Goal: Task Accomplishment & Management: Use online tool/utility

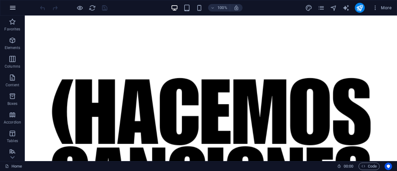
click at [14, 6] on icon "button" at bounding box center [12, 7] width 7 height 7
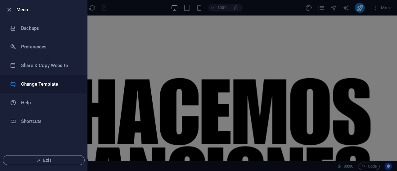
click at [37, 84] on h6 "Change Template" at bounding box center [49, 83] width 57 height 7
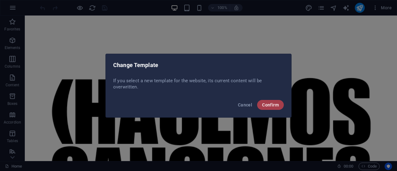
click at [280, 105] on button "Confirm" at bounding box center [270, 105] width 27 height 10
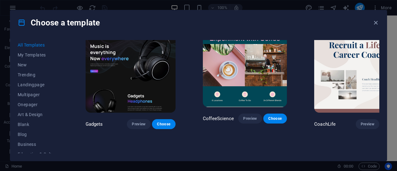
scroll to position [1459, 0]
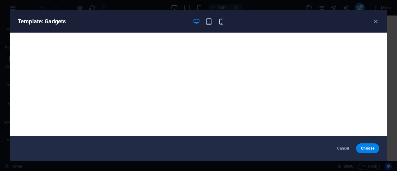
click at [222, 23] on icon "button" at bounding box center [221, 21] width 7 height 7
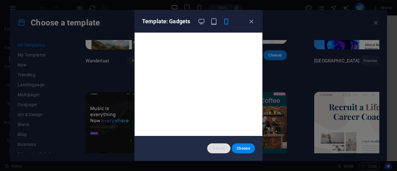
click at [219, 147] on span "Cancel" at bounding box center [218, 148] width 13 height 5
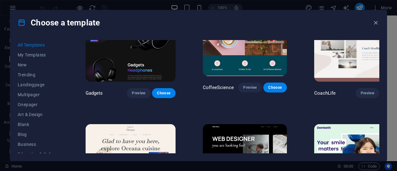
scroll to position [1521, 0]
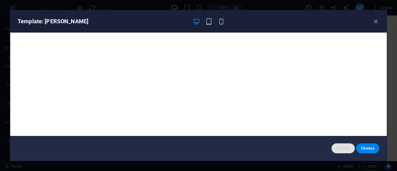
click at [348, 148] on span "Cancel" at bounding box center [343, 148] width 13 height 5
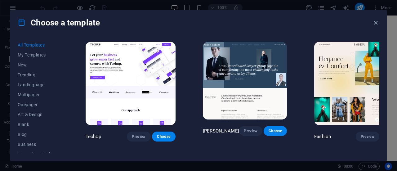
scroll to position [1894, 0]
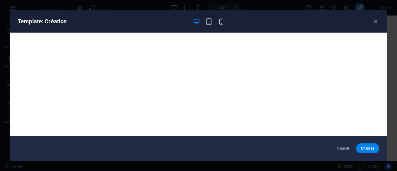
click at [224, 22] on icon "button" at bounding box center [221, 21] width 7 height 7
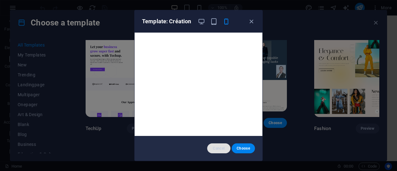
click at [222, 147] on span "Cancel" at bounding box center [218, 148] width 13 height 5
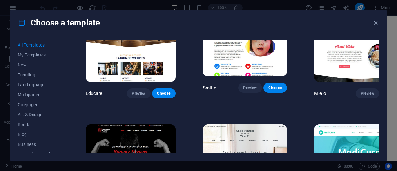
scroll to position [3912, 0]
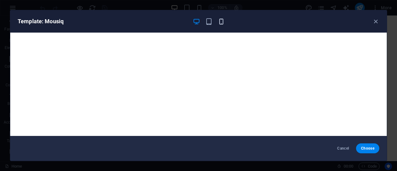
click at [223, 23] on icon "button" at bounding box center [221, 21] width 7 height 7
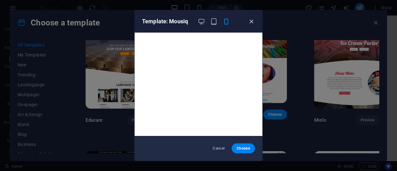
click at [251, 20] on icon "button" at bounding box center [251, 21] width 7 height 7
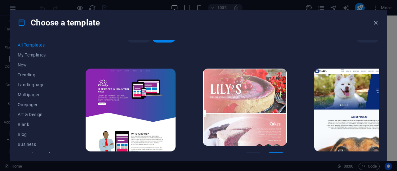
scroll to position [4254, 0]
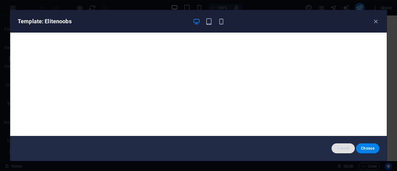
click at [342, 148] on span "Cancel" at bounding box center [343, 148] width 13 height 5
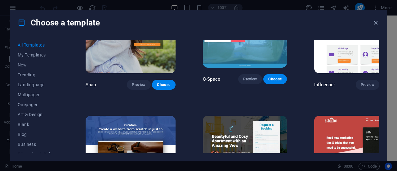
scroll to position [6365, 0]
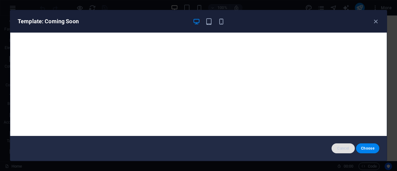
click at [345, 147] on span "Cancel" at bounding box center [343, 148] width 13 height 5
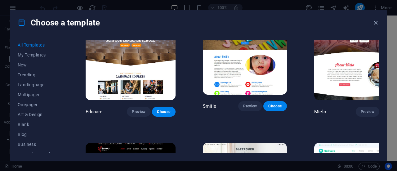
scroll to position [3923, 0]
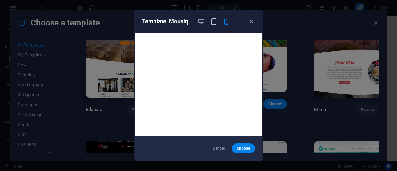
click at [215, 24] on icon "button" at bounding box center [214, 21] width 7 height 7
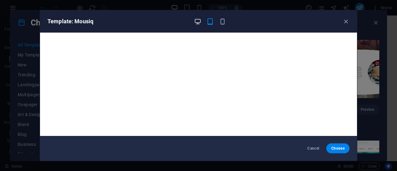
click at [197, 20] on icon "button" at bounding box center [197, 21] width 7 height 7
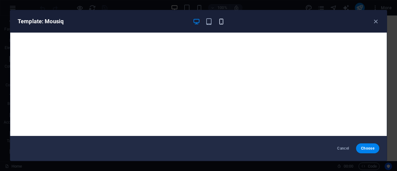
click at [218, 20] on icon "button" at bounding box center [221, 21] width 7 height 7
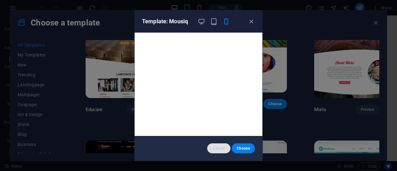
click at [218, 152] on button "Cancel" at bounding box center [218, 148] width 23 height 10
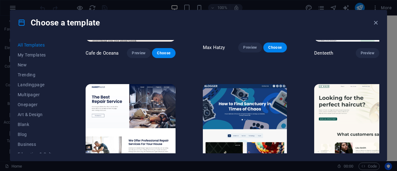
scroll to position [1874, 0]
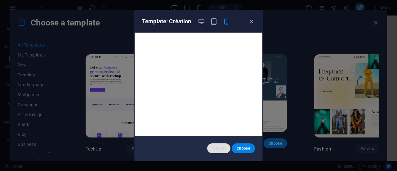
click at [215, 147] on span "Cancel" at bounding box center [218, 148] width 13 height 5
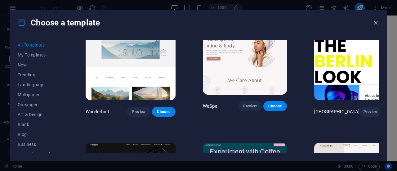
scroll to position [1408, 0]
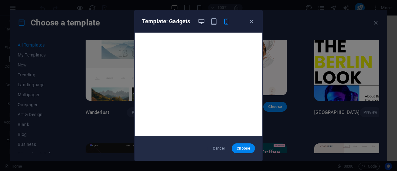
click at [205, 21] on icon "button" at bounding box center [201, 21] width 7 height 7
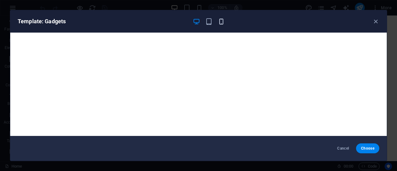
click at [225, 24] on icon "button" at bounding box center [221, 21] width 7 height 7
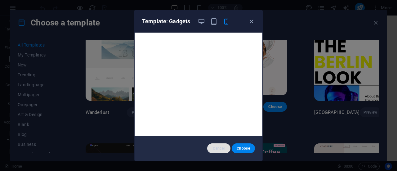
click at [216, 149] on span "Cancel" at bounding box center [218, 148] width 13 height 5
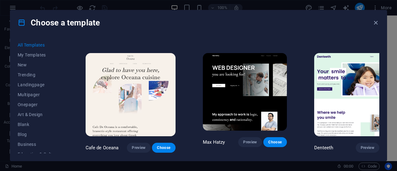
scroll to position [1553, 0]
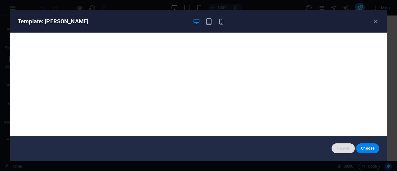
click at [344, 148] on span "Cancel" at bounding box center [343, 148] width 13 height 5
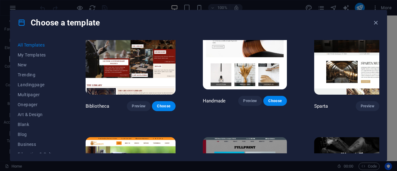
scroll to position [3416, 0]
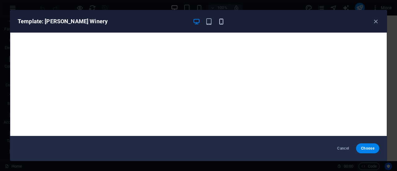
click at [223, 25] on icon "button" at bounding box center [221, 21] width 7 height 7
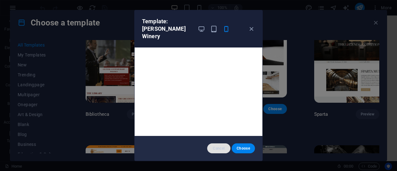
click at [217, 153] on button "Cancel" at bounding box center [218, 148] width 23 height 10
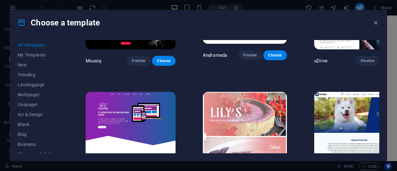
scroll to position [4254, 0]
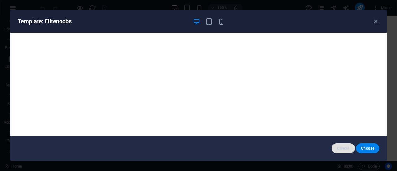
click at [341, 150] on span "Cancel" at bounding box center [343, 148] width 13 height 5
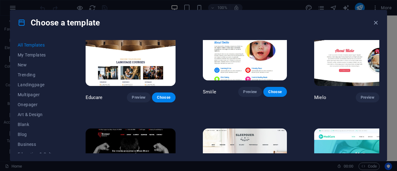
scroll to position [3881, 0]
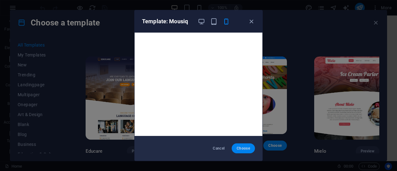
click at [239, 149] on span "Choose" at bounding box center [243, 148] width 13 height 5
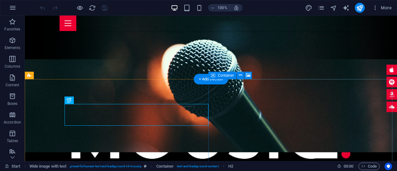
scroll to position [111, 0]
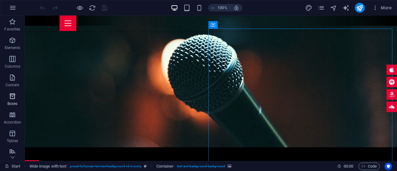
scroll to position [142, 0]
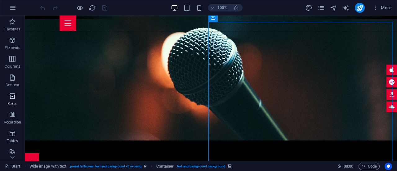
click at [17, 99] on span "Boxes" at bounding box center [12, 100] width 25 height 15
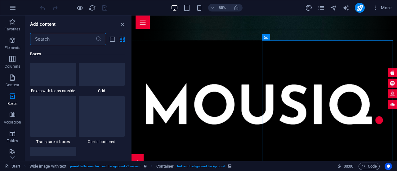
scroll to position [1837, 0]
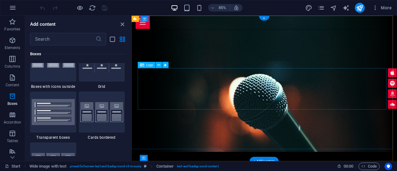
scroll to position [0, 0]
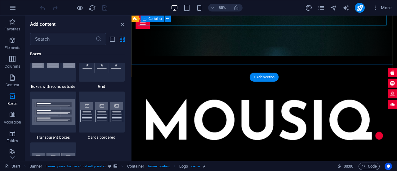
scroll to position [124, 0]
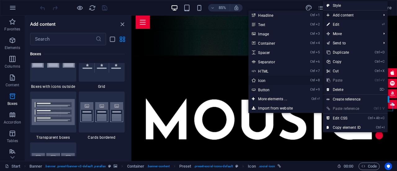
click at [282, 80] on link "Ctrl 8 Icon" at bounding box center [273, 80] width 51 height 9
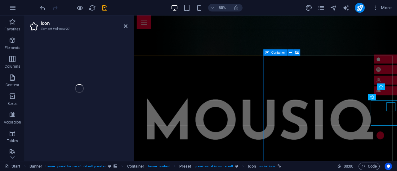
select select "xMidYMid"
select select "px"
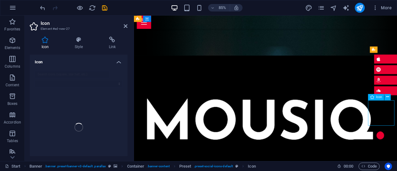
drag, startPoint x: 428, startPoint y: 133, endPoint x: 415, endPoint y: 139, distance: 14.4
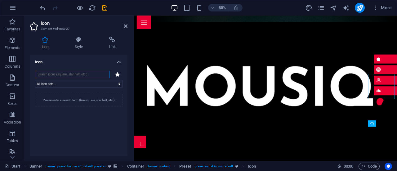
scroll to position [155, 0]
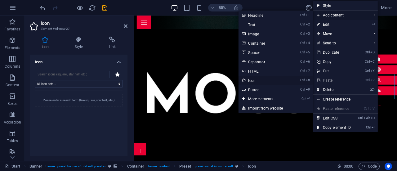
click at [256, 82] on link "Ctrl 8 Icon" at bounding box center [263, 80] width 51 height 9
select select "xMidYMid"
select select "px"
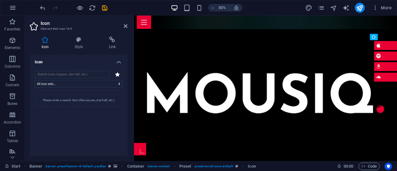
drag, startPoint x: 433, startPoint y: 145, endPoint x: 429, endPoint y: 102, distance: 42.7
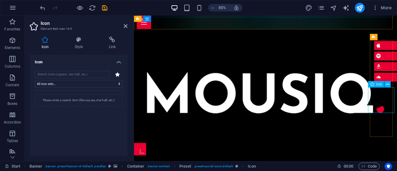
drag, startPoint x: 422, startPoint y: 111, endPoint x: 421, endPoint y: 114, distance: 3.5
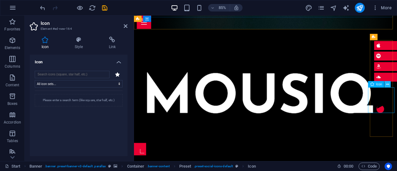
click at [386, 85] on button at bounding box center [388, 84] width 6 height 6
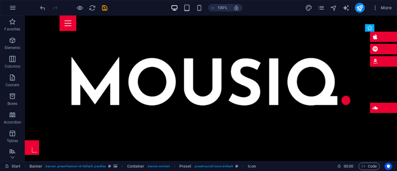
drag, startPoint x: 382, startPoint y: 97, endPoint x: 381, endPoint y: 85, distance: 12.1
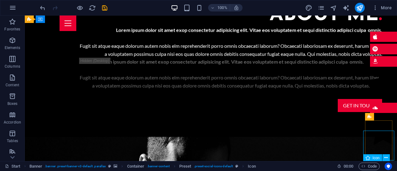
scroll to position [345, 0]
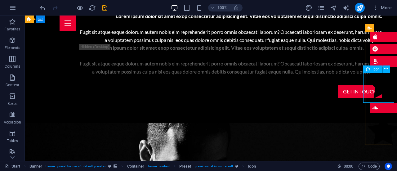
click at [380, 86] on figure at bounding box center [383, 85] width 31 height 32
click at [387, 67] on icon at bounding box center [386, 69] width 3 height 7
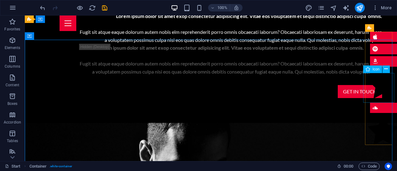
click at [371, 86] on figure at bounding box center [383, 85] width 31 height 32
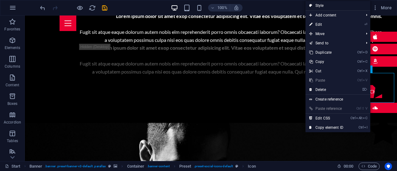
click at [339, 7] on link "Style" at bounding box center [338, 5] width 65 height 9
select select "px"
select select "rem"
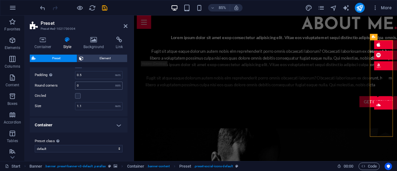
scroll to position [94, 0]
click at [93, 124] on h4 "Container" at bounding box center [79, 125] width 98 height 15
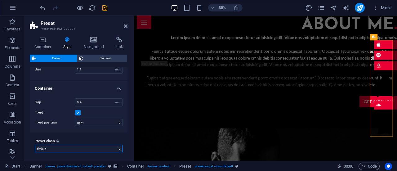
click at [88, 146] on select "default Add preset class" at bounding box center [79, 148] width 88 height 7
click at [90, 133] on div "Preset class Above chosen variant and settings affect all elements which carry …" at bounding box center [79, 145] width 98 height 25
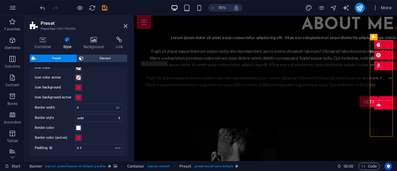
scroll to position [0, 0]
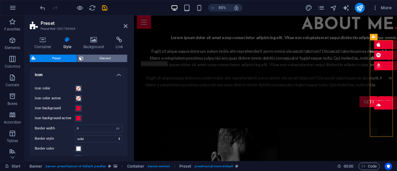
click at [92, 61] on span "Element" at bounding box center [105, 58] width 40 height 7
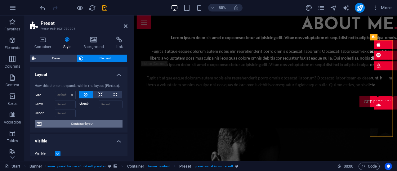
click at [81, 122] on span "Container layout" at bounding box center [81, 123] width 77 height 7
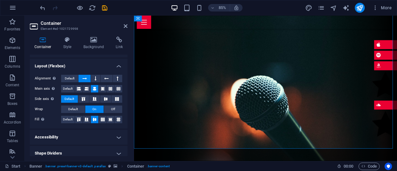
scroll to position [16, 0]
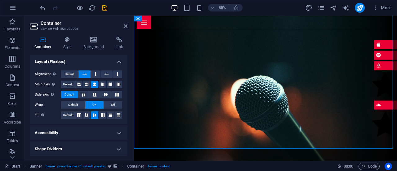
click at [72, 131] on h4 "Accessibility" at bounding box center [79, 132] width 98 height 15
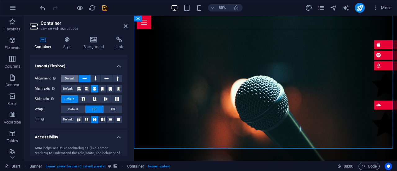
scroll to position [0, 0]
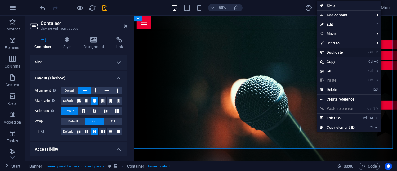
click at [367, 54] on li "Ctrl D Duplicate" at bounding box center [349, 52] width 65 height 9
click at [360, 53] on li "Ctrl D Duplicate" at bounding box center [349, 52] width 65 height 9
click at [363, 52] on li "Ctrl D Duplicate" at bounding box center [349, 52] width 65 height 9
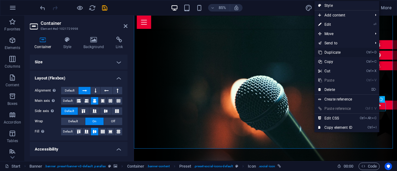
click at [353, 52] on link "Ctrl D Duplicate" at bounding box center [336, 52] width 42 height 9
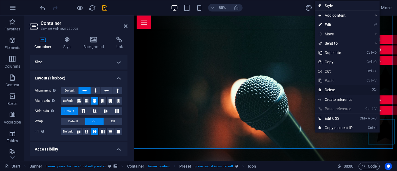
click at [339, 89] on link "⌦ Delete" at bounding box center [336, 89] width 42 height 9
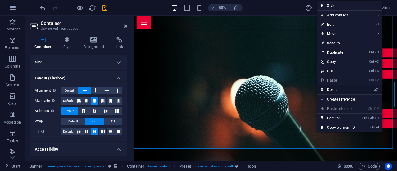
click at [358, 88] on link "⌦ Delete" at bounding box center [338, 89] width 42 height 9
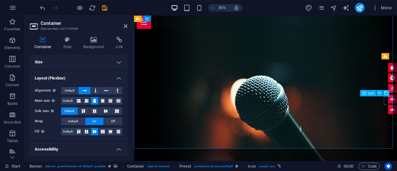
select select "xMidYMid"
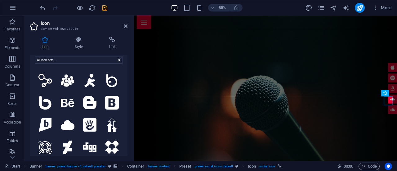
scroll to position [31, 0]
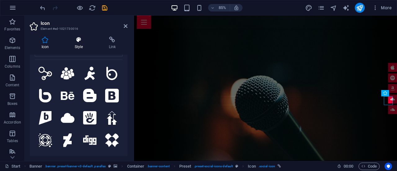
click at [83, 43] on h4 "Style" at bounding box center [80, 43] width 34 height 13
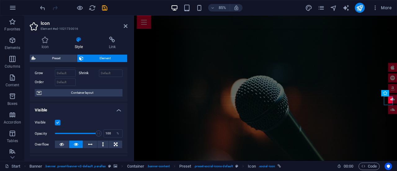
scroll to position [0, 0]
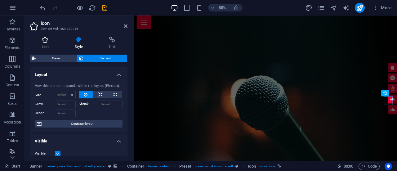
click at [43, 42] on icon at bounding box center [45, 40] width 31 height 6
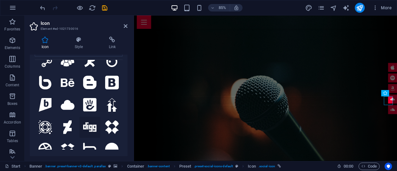
scroll to position [31, 0]
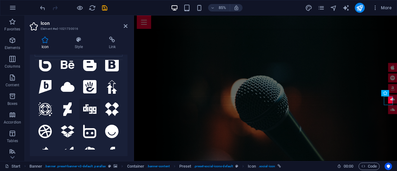
click at [86, 104] on icon at bounding box center [90, 109] width 14 height 10
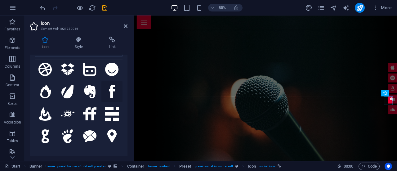
click at [112, 88] on icon at bounding box center [112, 92] width 6 height 14
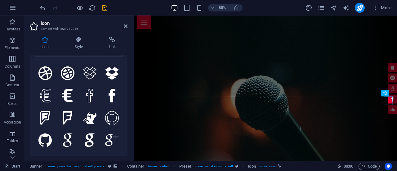
scroll to position [745, 0]
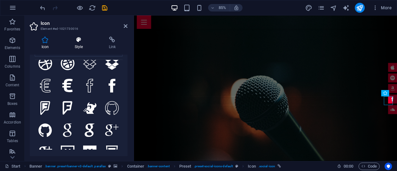
click at [76, 40] on icon at bounding box center [79, 40] width 32 height 6
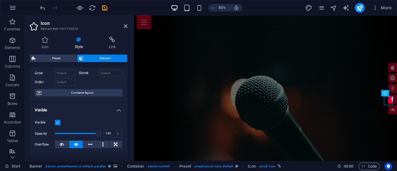
scroll to position [0, 0]
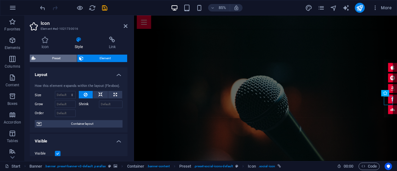
click at [61, 58] on span "Preset" at bounding box center [57, 58] width 38 height 7
select select "px"
select select "rem"
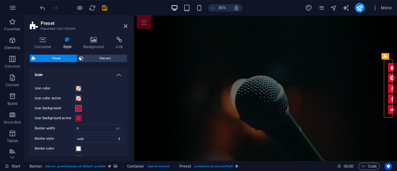
click at [79, 107] on span at bounding box center [78, 108] width 5 height 5
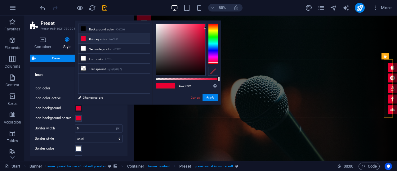
type input "#4a00ea"
click at [212, 52] on div at bounding box center [213, 44] width 10 height 40
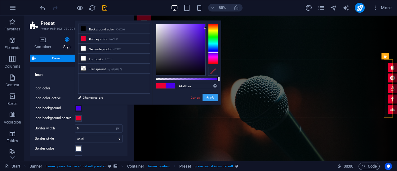
click at [209, 98] on button "Apply" at bounding box center [211, 97] width 16 height 7
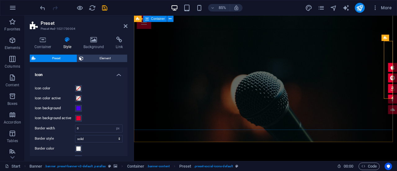
scroll to position [32, 0]
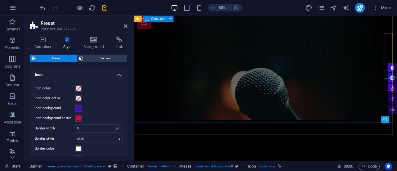
scroll to position [31, 0]
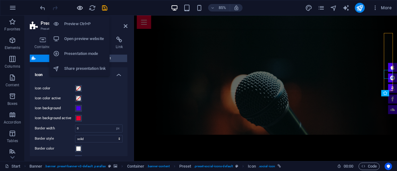
click at [77, 7] on icon "button" at bounding box center [79, 7] width 7 height 7
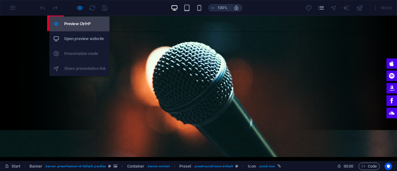
click at [79, 25] on h6 "Preview Ctrl+P" at bounding box center [85, 23] width 42 height 7
select select "px"
select select "rem"
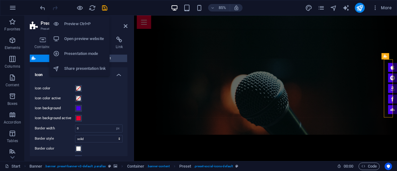
click at [82, 39] on h6 "Open preview website" at bounding box center [85, 38] width 42 height 7
click at [76, 21] on h6 "Preview Ctrl+P" at bounding box center [85, 23] width 42 height 7
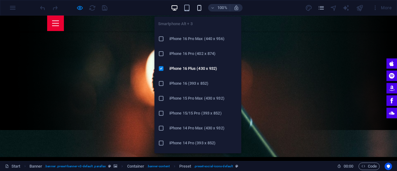
click at [199, 9] on icon "button" at bounding box center [199, 7] width 7 height 7
